Goal: Navigation & Orientation: Find specific page/section

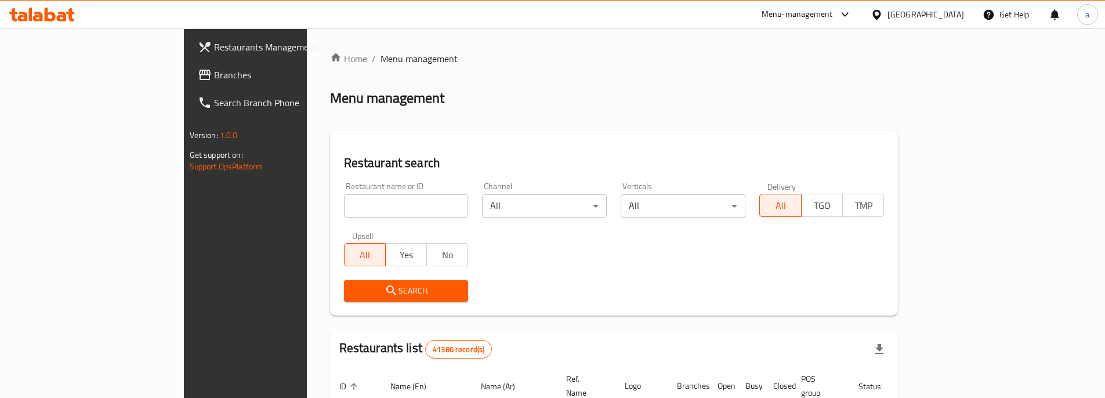
click at [214, 79] on span "Branches" at bounding box center [286, 75] width 145 height 14
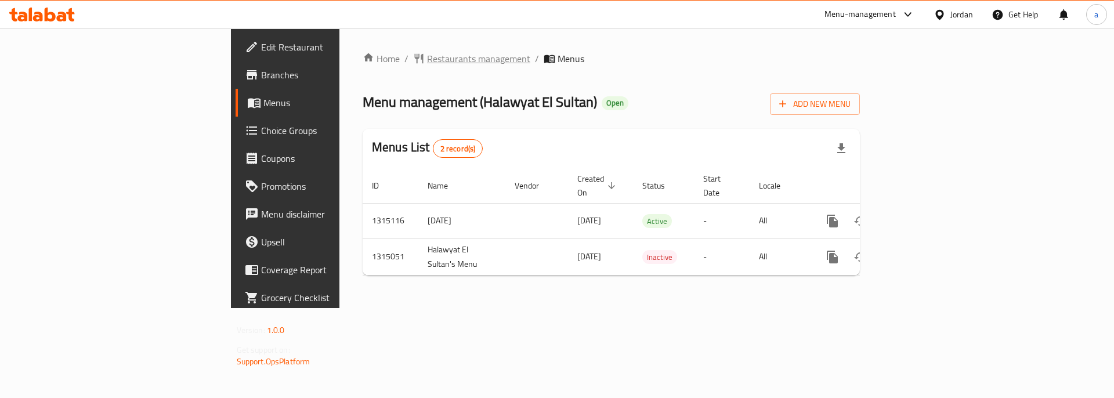
click at [427, 59] on span "Restaurants management" at bounding box center [478, 59] width 103 height 14
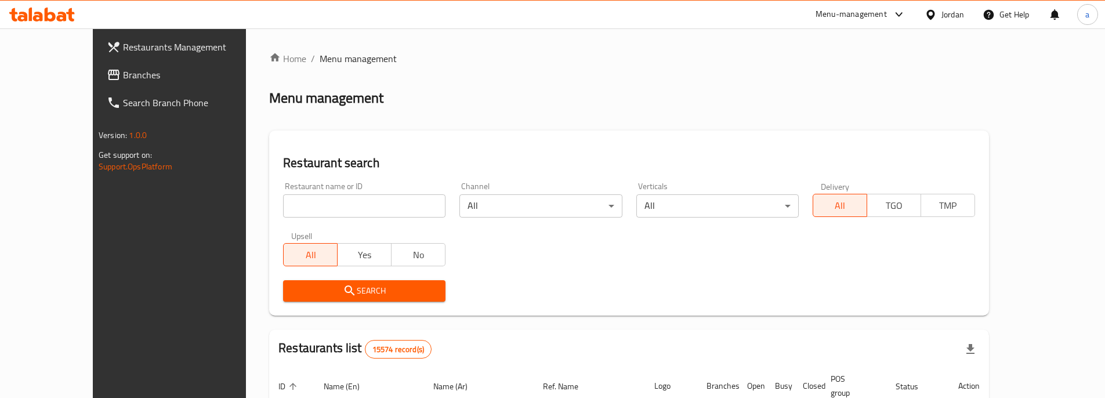
click at [123, 43] on span "Restaurants Management" at bounding box center [195, 47] width 145 height 14
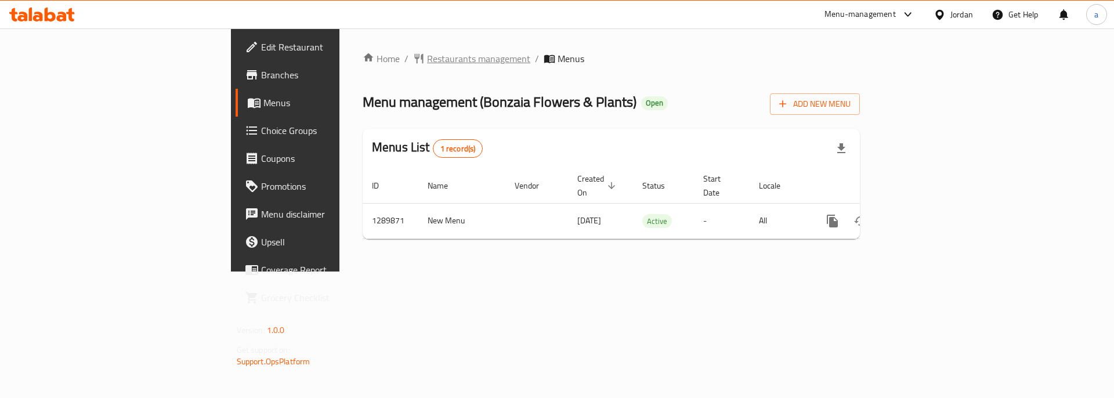
click at [427, 60] on span "Restaurants management" at bounding box center [478, 59] width 103 height 14
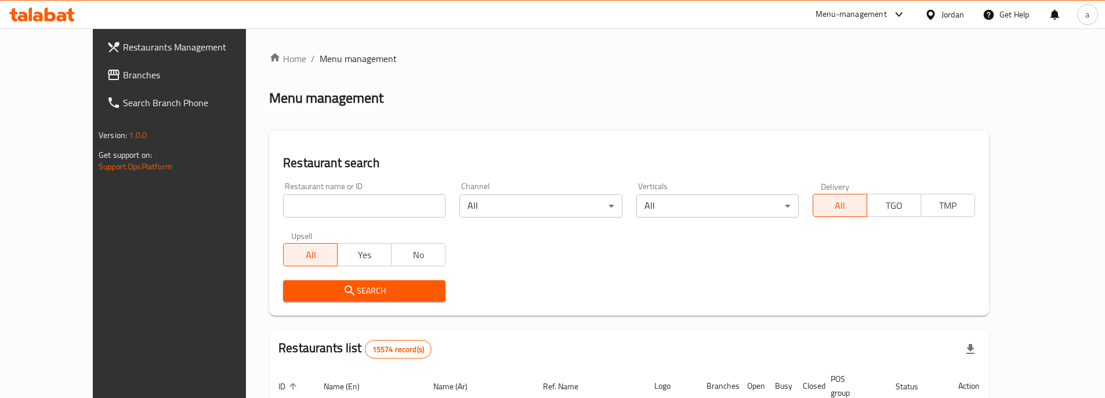
click at [123, 76] on span "Branches" at bounding box center [195, 75] width 145 height 14
